Goal: Task Accomplishment & Management: Use online tool/utility

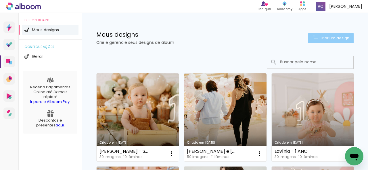
click at [312, 36] on iron-icon at bounding box center [315, 38] width 7 height 7
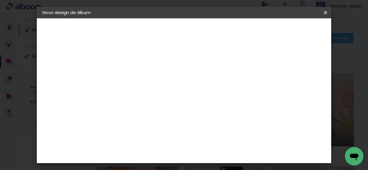
click at [137, 77] on input at bounding box center [137, 77] width 0 height 9
type input "Noah - FESTA"
type paper-input "Noah - FESTA"
click at [195, 26] on paper-button "Avançar" at bounding box center [181, 31] width 28 height 10
click at [182, 99] on paper-input-container at bounding box center [151, 92] width 62 height 13
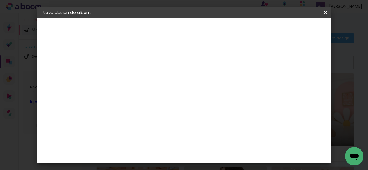
type input "GO"
type paper-input "GO"
click at [171, 126] on paper-item "Go image" at bounding box center [145, 131] width 51 height 15
drag, startPoint x: 300, startPoint y: 28, endPoint x: 285, endPoint y: 28, distance: 15.5
click at [0, 0] on slot "Avançar" at bounding box center [0, 0] width 0 height 0
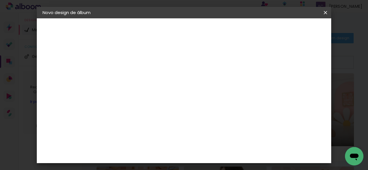
click at [168, 93] on paper-input-container "Linha" at bounding box center [150, 100] width 33 height 15
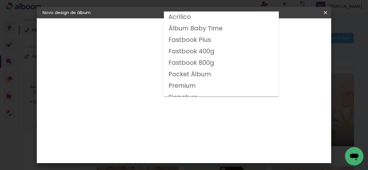
click at [0, 0] on slot "Fastbook 800g" at bounding box center [0, 0] width 0 height 0
type input "Fastbook 800g"
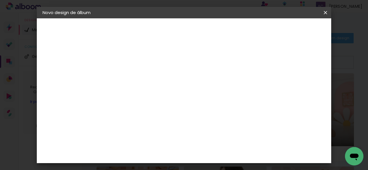
scroll to position [86, 0]
click at [175, 164] on span "20 × 20" at bounding box center [162, 173] width 27 height 19
click at [230, 26] on paper-button "Avançar" at bounding box center [216, 31] width 28 height 10
click at [215, 29] on span "Iniciar design" at bounding box center [208, 32] width 13 height 8
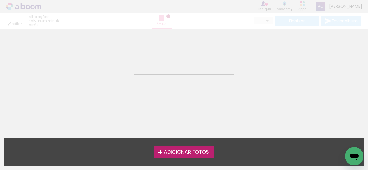
click at [192, 151] on span "Adicionar Fotos" at bounding box center [186, 152] width 45 height 5
click at [0, 0] on input "file" at bounding box center [0, 0] width 0 height 0
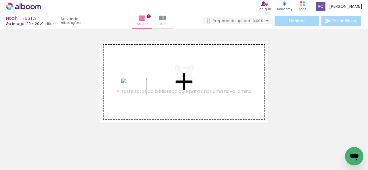
drag, startPoint x: 87, startPoint y: 154, endPoint x: 140, endPoint y: 94, distance: 80.0
click at [140, 94] on quentale-workspace at bounding box center [184, 85] width 368 height 170
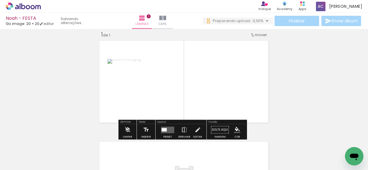
scroll to position [7, 0]
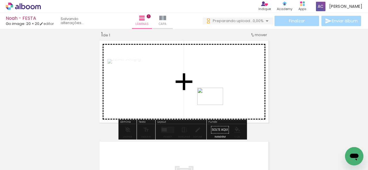
drag, startPoint x: 172, startPoint y: 145, endPoint x: 214, endPoint y: 105, distance: 58.0
click at [214, 105] on quentale-workspace at bounding box center [184, 85] width 368 height 170
drag, startPoint x: 123, startPoint y: 153, endPoint x: 146, endPoint y: 101, distance: 56.7
click at [146, 101] on quentale-workspace at bounding box center [184, 85] width 368 height 170
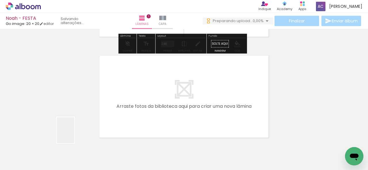
scroll to position [0, 0]
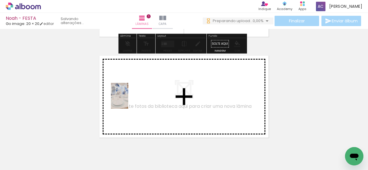
drag, startPoint x: 61, startPoint y: 145, endPoint x: 90, endPoint y: 163, distance: 34.8
click at [128, 100] on quentale-workspace at bounding box center [184, 85] width 368 height 170
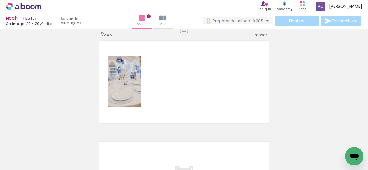
scroll to position [0, 80]
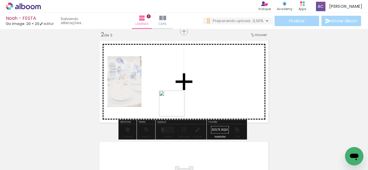
drag, startPoint x: 176, startPoint y: 108, endPoint x: 179, endPoint y: 104, distance: 5.1
click at [179, 104] on quentale-workspace at bounding box center [184, 85] width 368 height 170
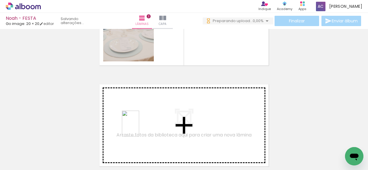
scroll to position [0, 0]
drag, startPoint x: 139, startPoint y: 138, endPoint x: 139, endPoint y: 128, distance: 10.1
click at [139, 128] on quentale-workspace at bounding box center [184, 85] width 368 height 170
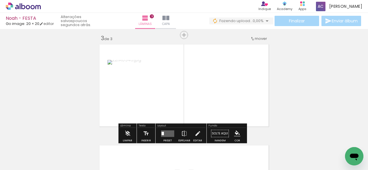
scroll to position [209, 0]
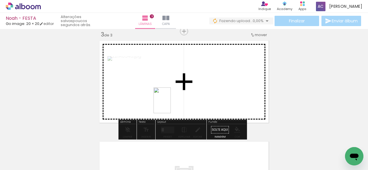
drag, startPoint x: 174, startPoint y: 150, endPoint x: 171, endPoint y: 104, distance: 46.1
click at [171, 104] on quentale-workspace at bounding box center [184, 85] width 368 height 170
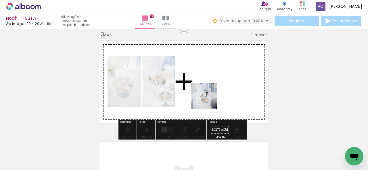
drag, startPoint x: 207, startPoint y: 155, endPoint x: 231, endPoint y: 137, distance: 29.9
click at [209, 98] on quentale-workspace at bounding box center [184, 85] width 368 height 170
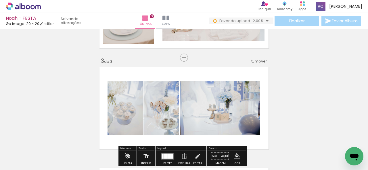
scroll to position [152, 0]
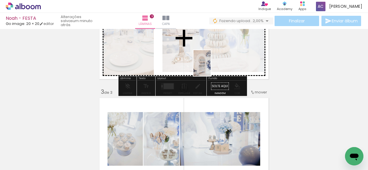
drag, startPoint x: 236, startPoint y: 164, endPoint x: 211, endPoint y: 66, distance: 100.9
click at [211, 66] on quentale-workspace at bounding box center [184, 85] width 368 height 170
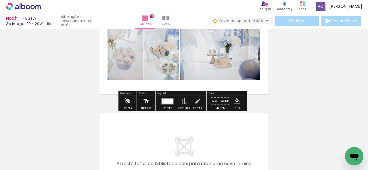
scroll to position [267, 0]
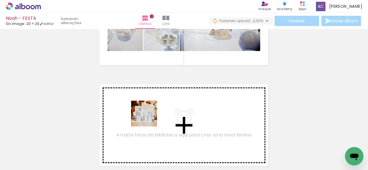
drag, startPoint x: 180, startPoint y: 158, endPoint x: 148, endPoint y: 118, distance: 51.1
click at [148, 118] on quentale-workspace at bounding box center [184, 85] width 368 height 170
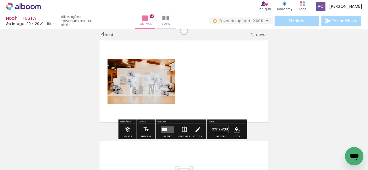
scroll to position [339, 0]
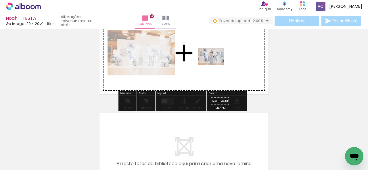
drag, startPoint x: 214, startPoint y: 155, endPoint x: 216, endPoint y: 65, distance: 89.7
click at [216, 65] on quentale-workspace at bounding box center [184, 85] width 368 height 170
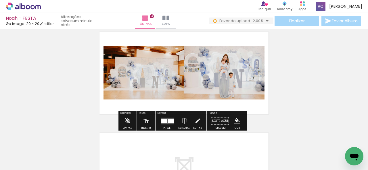
scroll to position [311, 0]
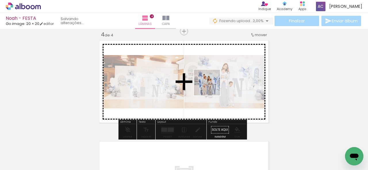
drag, startPoint x: 225, startPoint y: 111, endPoint x: 279, endPoint y: 128, distance: 56.4
click at [206, 74] on quentale-workspace at bounding box center [184, 85] width 368 height 170
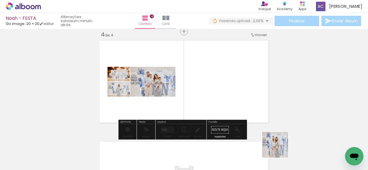
drag, startPoint x: 281, startPoint y: 151, endPoint x: 223, endPoint y: 87, distance: 85.6
click at [223, 87] on quentale-workspace at bounding box center [184, 85] width 368 height 170
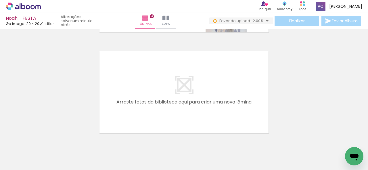
scroll to position [0, 0]
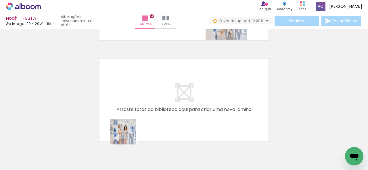
drag, startPoint x: 127, startPoint y: 147, endPoint x: 129, endPoint y: 103, distance: 44.0
click at [129, 103] on quentale-workspace at bounding box center [184, 85] width 368 height 170
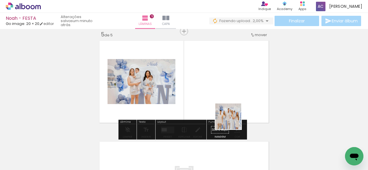
drag, startPoint x: 248, startPoint y: 155, endPoint x: 220, endPoint y: 93, distance: 67.5
click at [220, 93] on quentale-workspace at bounding box center [184, 85] width 368 height 170
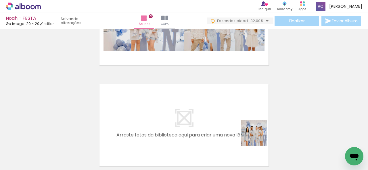
drag, startPoint x: 288, startPoint y: 158, endPoint x: 257, endPoint y: 147, distance: 32.4
click at [232, 124] on quentale-workspace at bounding box center [184, 85] width 368 height 170
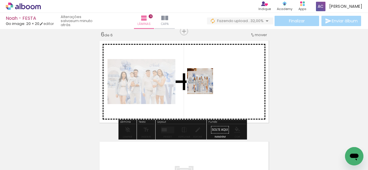
drag, startPoint x: 326, startPoint y: 153, endPoint x: 201, endPoint y: 84, distance: 143.2
click at [201, 84] on quentale-workspace at bounding box center [184, 85] width 368 height 170
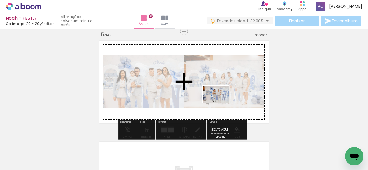
drag, startPoint x: 259, startPoint y: 154, endPoint x: 220, endPoint y: 103, distance: 65.0
click at [220, 103] on quentale-workspace at bounding box center [184, 85] width 368 height 170
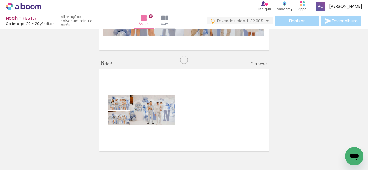
scroll to position [0, 601]
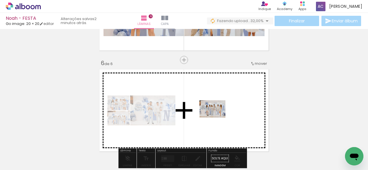
drag, startPoint x: 170, startPoint y: 155, endPoint x: 218, endPoint y: 117, distance: 61.5
click at [218, 117] on quentale-workspace at bounding box center [184, 85] width 368 height 170
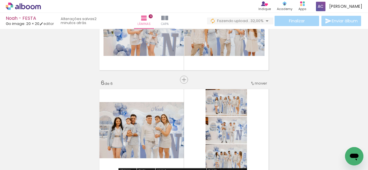
scroll to position [455, 0]
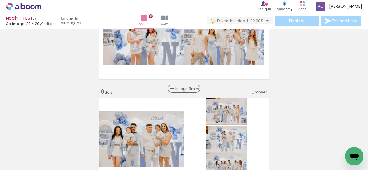
click at [182, 91] on span "Inserir lâmina" at bounding box center [186, 89] width 22 height 4
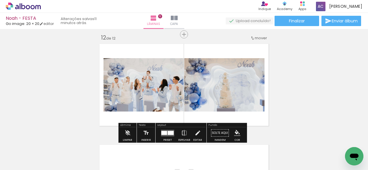
scroll to position [0, 1290]
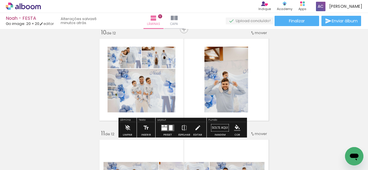
scroll to position [690, 0]
